Goal: Task Accomplishment & Management: Manage account settings

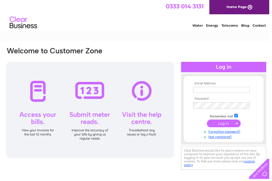
scroll to position [6, 0]
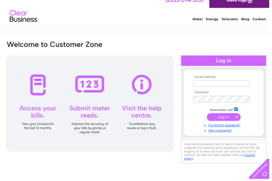
click at [35, 86] on div at bounding box center [91, 104] width 170 height 97
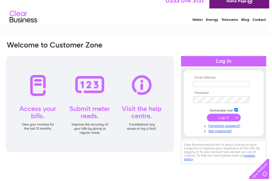
scroll to position [6, 0]
click at [41, 96] on div at bounding box center [91, 105] width 170 height 97
click at [39, 96] on div at bounding box center [91, 105] width 170 height 97
click at [36, 88] on div at bounding box center [91, 105] width 170 height 97
click at [34, 88] on div at bounding box center [91, 105] width 170 height 97
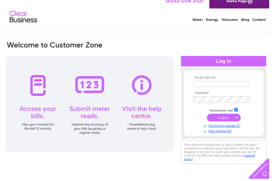
click at [35, 89] on div at bounding box center [91, 105] width 170 height 97
click at [33, 108] on div at bounding box center [91, 105] width 170 height 97
click at [34, 120] on div at bounding box center [91, 105] width 170 height 97
click at [35, 128] on div at bounding box center [91, 105] width 170 height 97
click at [37, 94] on div at bounding box center [91, 105] width 170 height 97
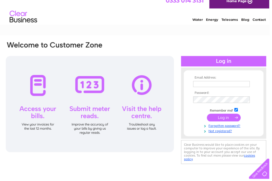
click at [37, 115] on div at bounding box center [91, 105] width 170 height 97
click at [36, 94] on div at bounding box center [91, 105] width 170 height 97
click at [36, 117] on div at bounding box center [91, 105] width 170 height 97
click at [40, 87] on div at bounding box center [91, 105] width 170 height 97
click at [34, 116] on div at bounding box center [91, 105] width 170 height 97
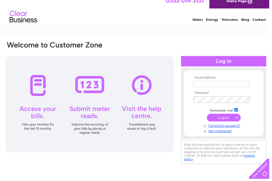
click at [203, 87] on input "text" at bounding box center [223, 85] width 57 height 6
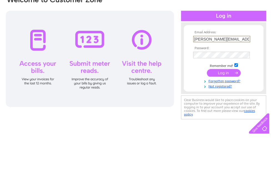
type input "edith_jeff@hotmail.com"
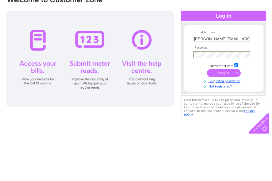
click at [223, 115] on input "submit" at bounding box center [226, 119] width 34 height 8
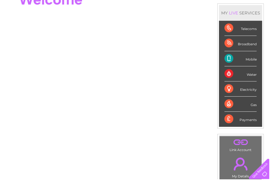
scroll to position [69, 0]
click at [257, 92] on div "Electricity" at bounding box center [243, 89] width 32 height 15
click at [242, 92] on div "Electricity" at bounding box center [243, 89] width 32 height 15
click at [241, 93] on div "Electricity" at bounding box center [243, 89] width 32 height 15
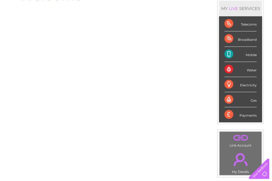
click at [251, 85] on div "Electricity" at bounding box center [243, 85] width 32 height 15
click at [236, 86] on div "Electricity" at bounding box center [243, 85] width 32 height 15
click at [235, 84] on div "Electricity" at bounding box center [243, 85] width 32 height 15
click at [234, 85] on div "Electricity" at bounding box center [243, 85] width 32 height 15
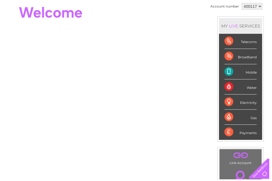
scroll to position [53, 0]
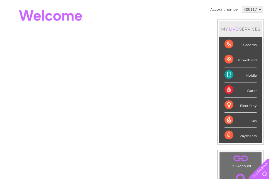
click at [245, 29] on div "MY LIVE SERVICES" at bounding box center [243, 29] width 44 height 16
click at [243, 105] on div "Electricity" at bounding box center [243, 106] width 32 height 15
click at [239, 106] on div "Electricity" at bounding box center [243, 106] width 32 height 15
click at [236, 109] on div "Electricity" at bounding box center [243, 106] width 32 height 15
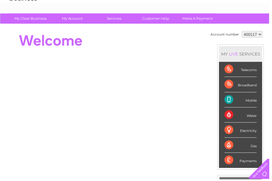
scroll to position [28, 0]
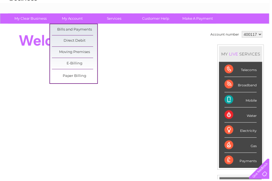
click at [67, 29] on link "Bills and Payments" at bounding box center [75, 29] width 46 height 11
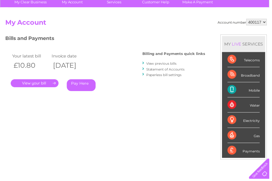
scroll to position [45, 0]
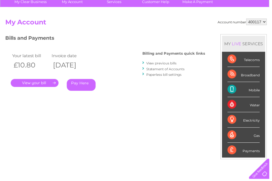
click at [41, 84] on link "." at bounding box center [35, 84] width 48 height 8
